Goal: Task Accomplishment & Management: Manage account settings

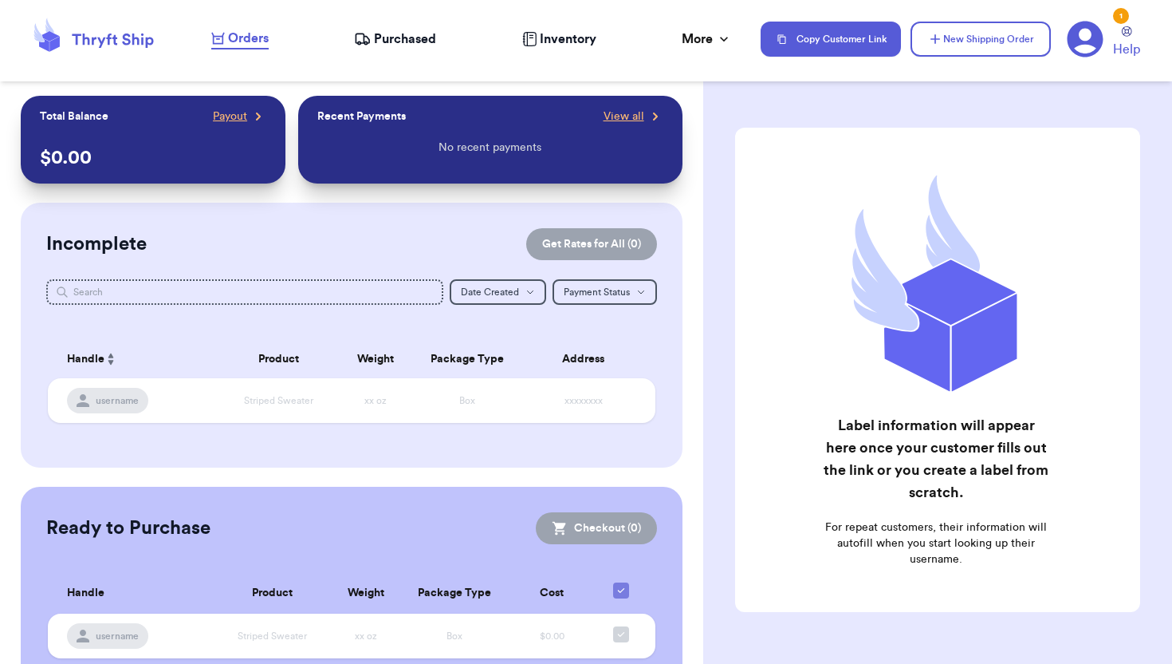
click at [1085, 45] on icon at bounding box center [1085, 39] width 37 height 37
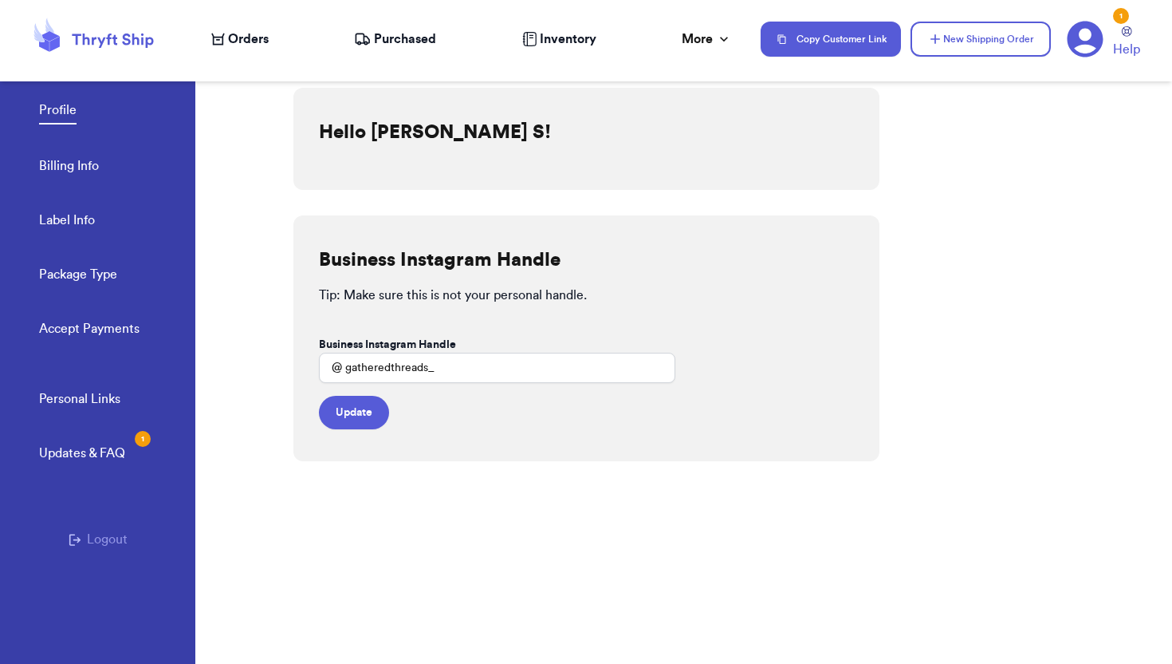
click at [49, 223] on link "Label Info" at bounding box center [67, 222] width 56 height 22
select select "IL"
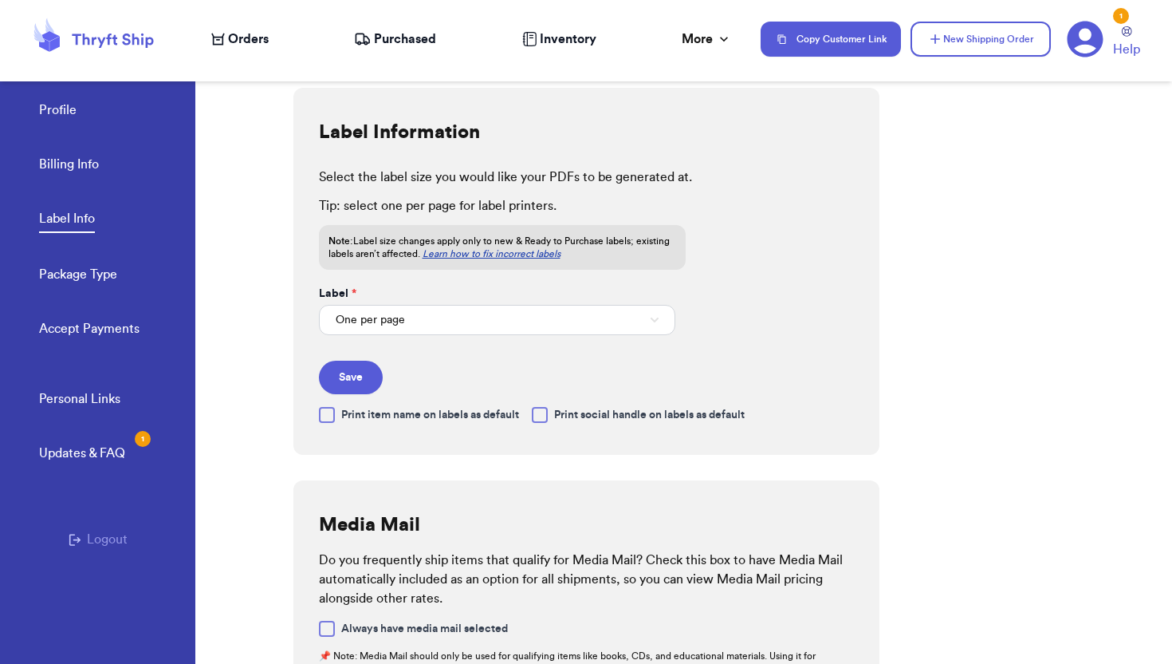
click at [530, 335] on form "Label * One per page Save" at bounding box center [497, 340] width 356 height 108
click at [510, 327] on button "One per page" at bounding box center [497, 320] width 356 height 30
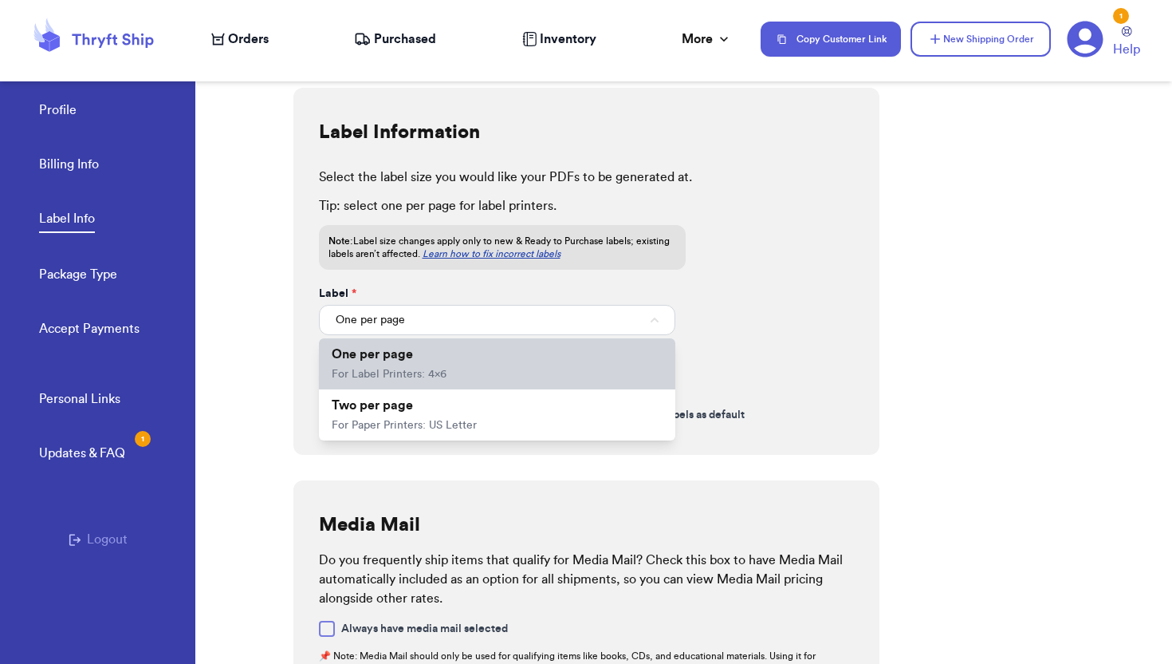
click at [475, 358] on li "One per page For Label Printers: 4x6" at bounding box center [497, 363] width 356 height 51
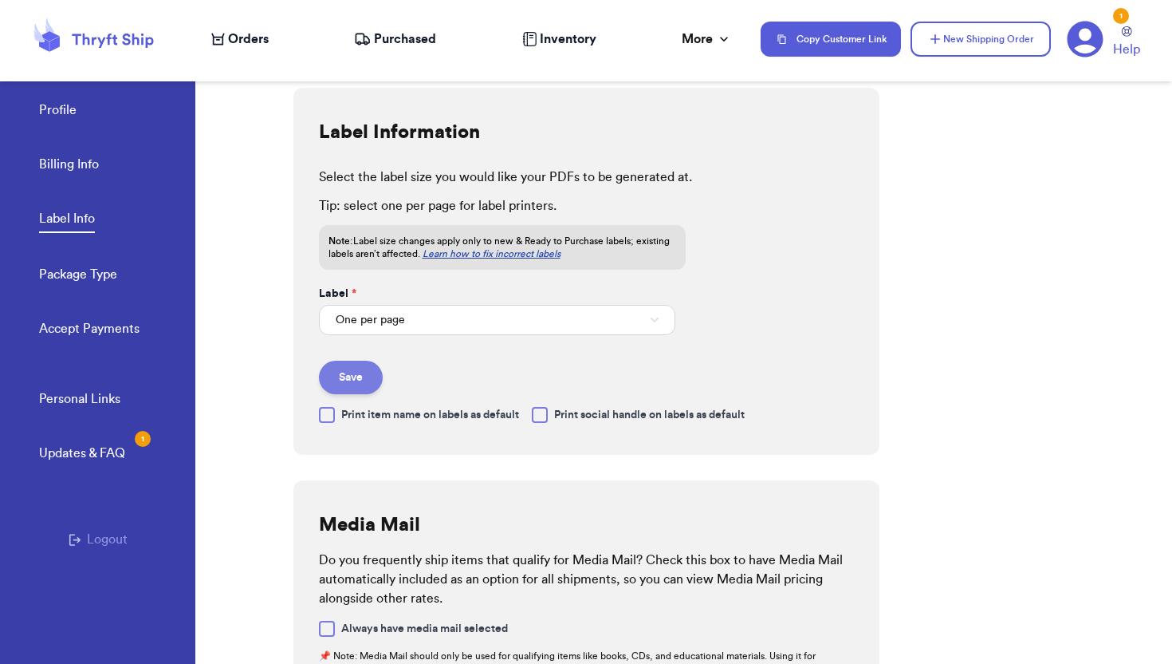
click at [348, 370] on button "Save" at bounding box center [351, 376] width 64 height 33
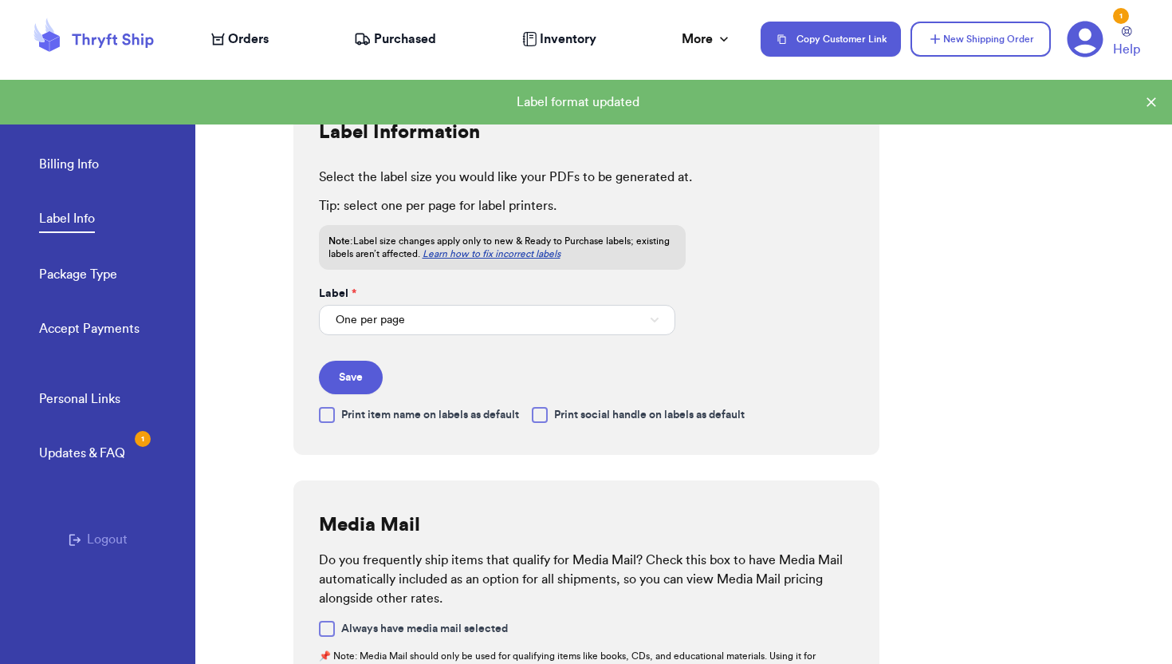
click at [540, 417] on div at bounding box center [540, 415] width 16 height 16
click at [0, 0] on input "Print social handle on labels as default" at bounding box center [0, 0] width 0 height 0
click at [348, 379] on button "Save" at bounding box center [351, 376] width 64 height 33
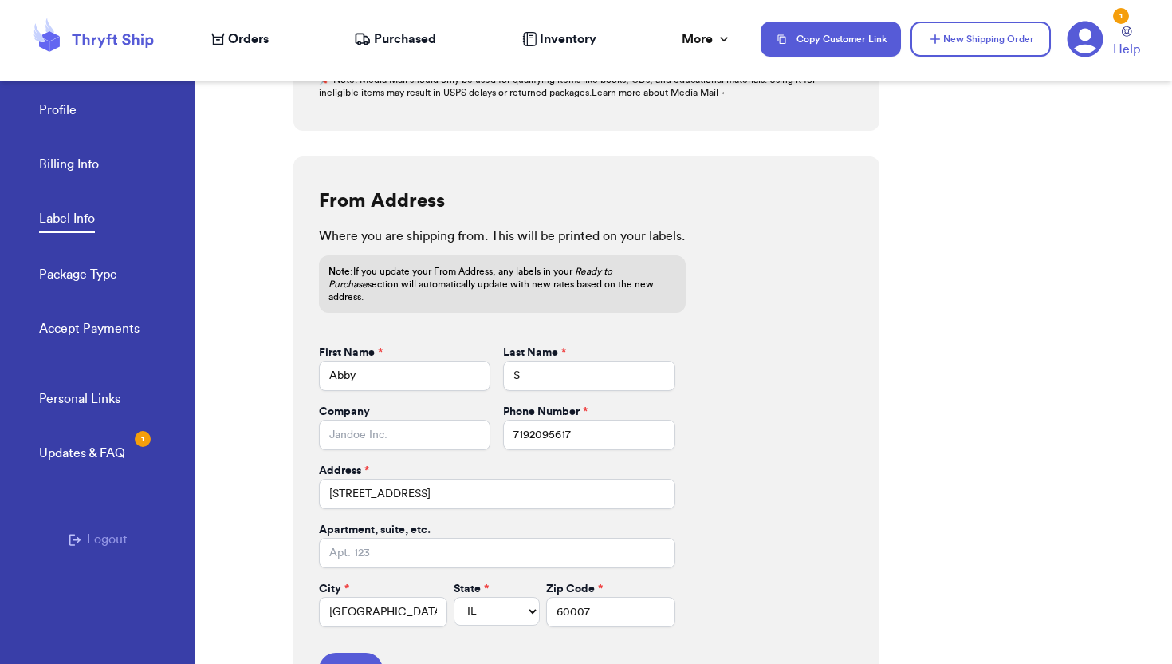
scroll to position [618, 0]
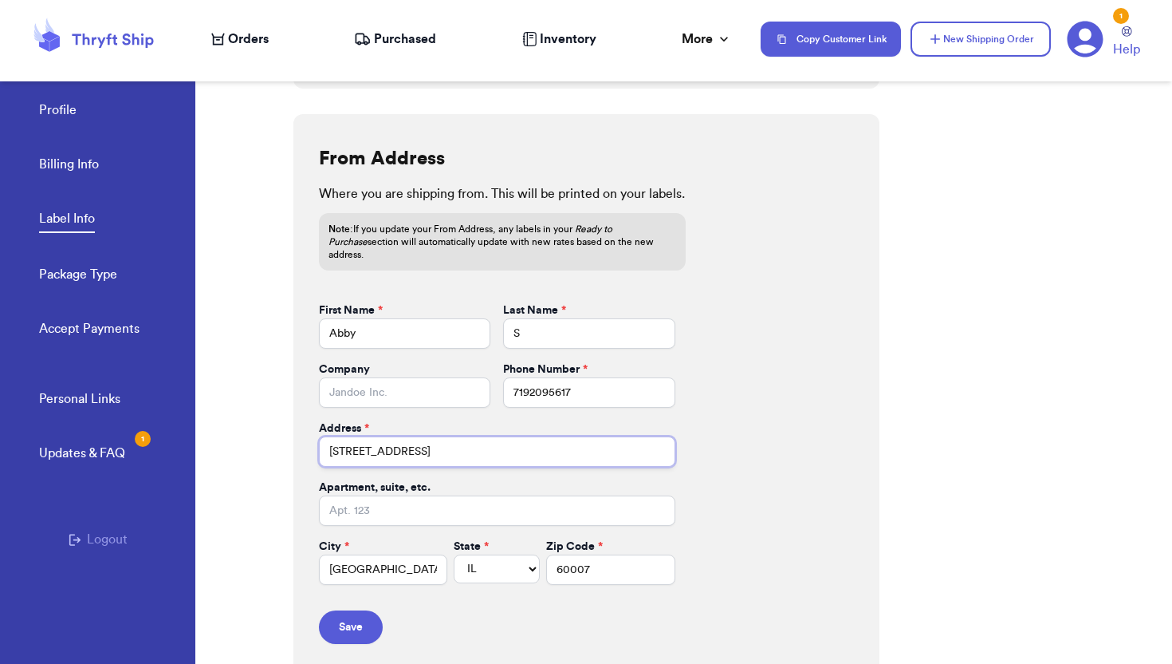
click at [453, 436] on input "[STREET_ADDRESS]" at bounding box center [497, 451] width 356 height 30
click at [466, 436] on input "[STREET_ADDRESS]" at bounding box center [497, 451] width 356 height 30
click at [466, 439] on input "[STREET_ADDRESS]" at bounding box center [497, 451] width 356 height 30
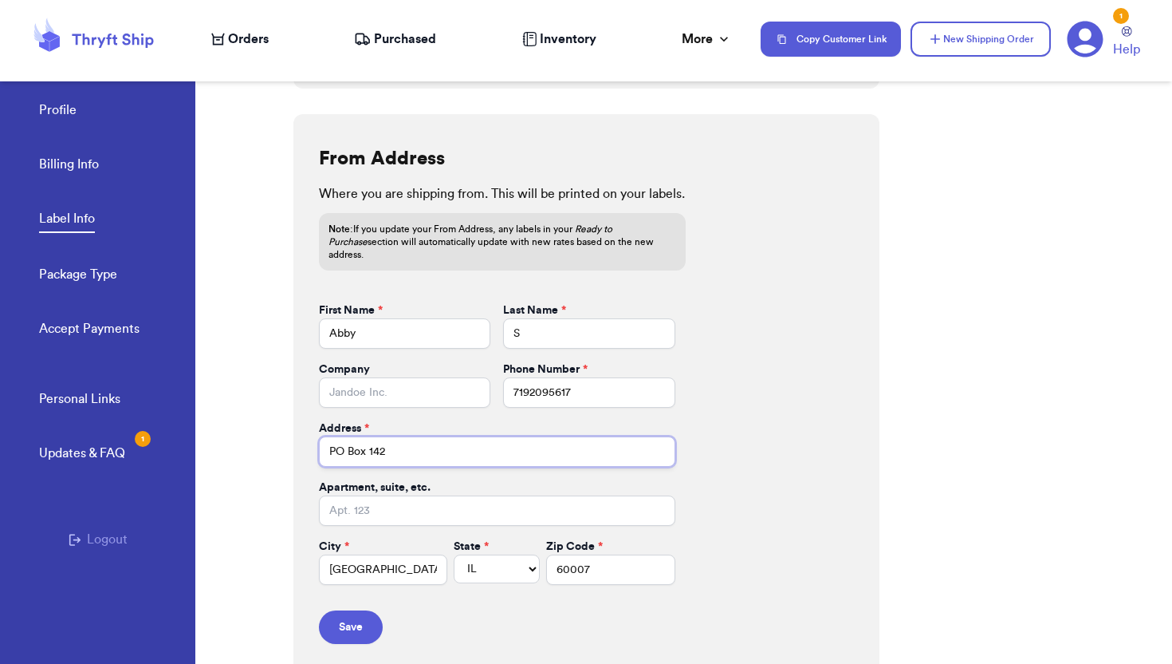
type input "PO Box 142"
click at [605, 563] on input "60007" at bounding box center [610, 569] width 129 height 30
type input "60009"
click at [792, 429] on div "From Address Where you are shipping from. This will be printed on your labels. …" at bounding box center [586, 394] width 586 height 561
click at [446, 325] on input "Abby" at bounding box center [405, 333] width 172 height 30
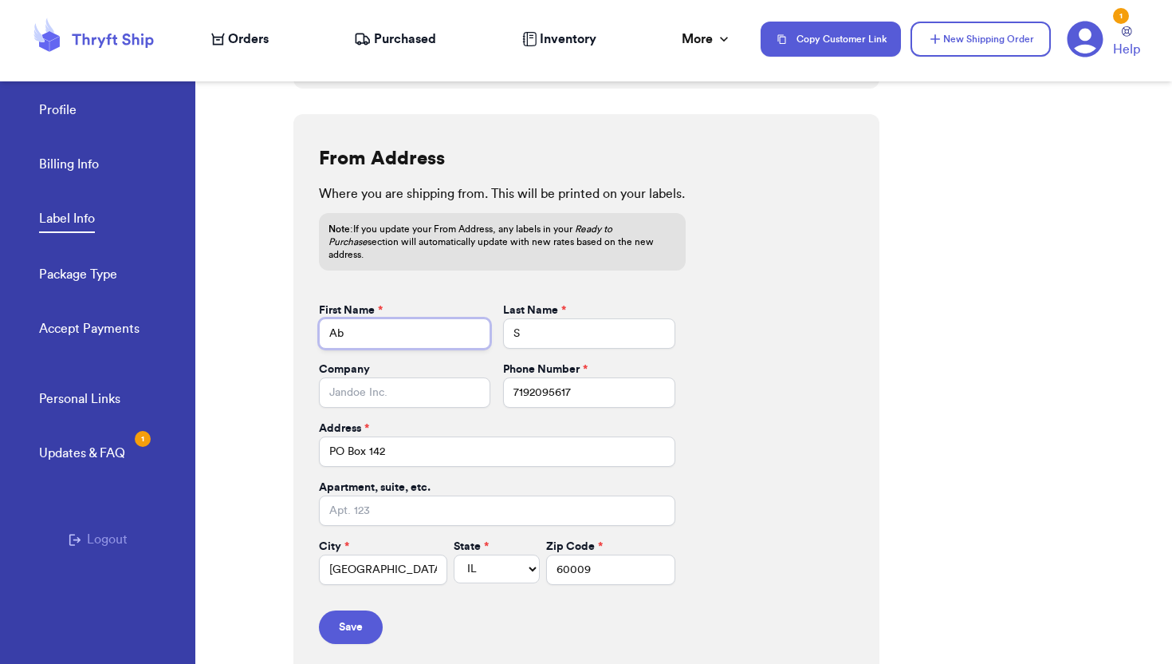
type input "A"
type input "Gathered"
click at [538, 321] on input "S" at bounding box center [589, 333] width 172 height 30
type input "Threads"
click at [353, 616] on button "Save" at bounding box center [351, 626] width 64 height 33
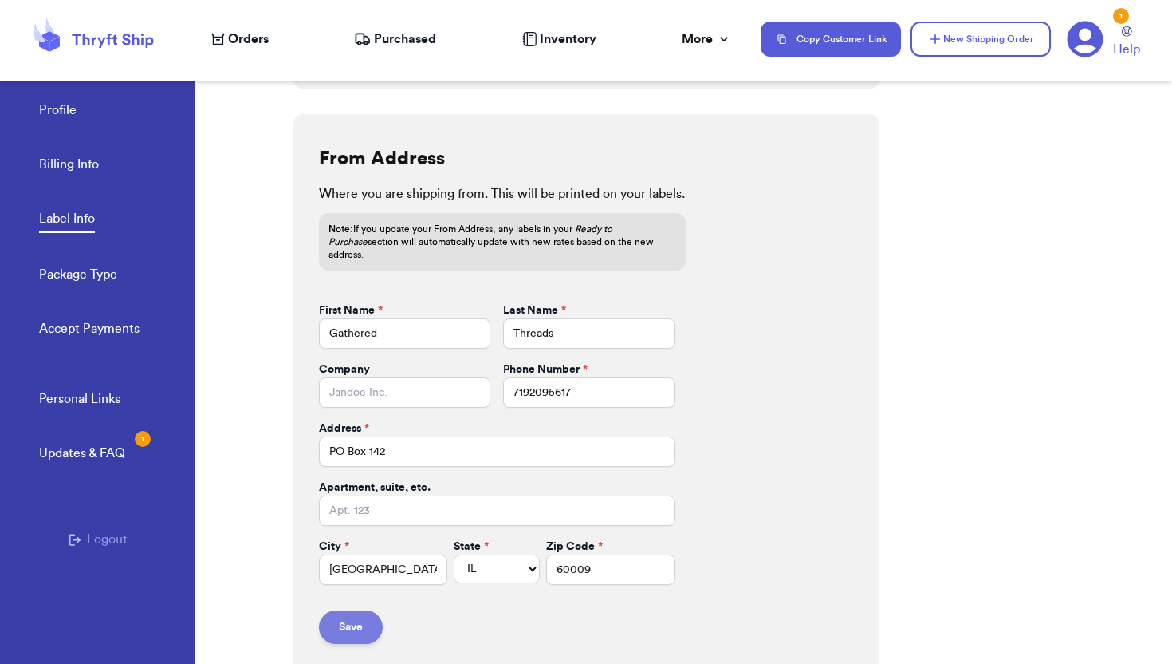
click at [345, 617] on button "Save" at bounding box center [351, 626] width 64 height 33
